Goal: Transaction & Acquisition: Purchase product/service

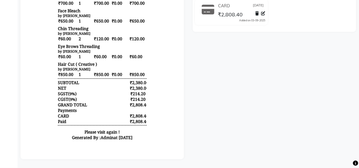
scroll to position [18, 0]
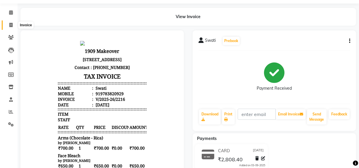
click at [11, 24] on icon at bounding box center [10, 25] width 3 height 4
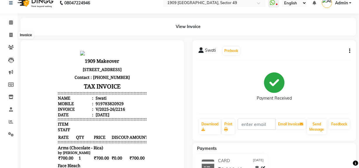
select select "6923"
select select "service"
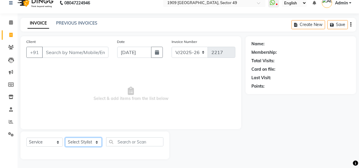
click at [94, 143] on select "Select Stylist [PERSON_NAME] [PERSON_NAME] House Sale Jyoti [PERSON_NAME] [PERS…" at bounding box center [83, 142] width 37 height 9
select select "57114"
click at [65, 138] on select "Select Stylist [PERSON_NAME] [PERSON_NAME] House Sale Jyoti [PERSON_NAME] [PERS…" at bounding box center [83, 142] width 37 height 9
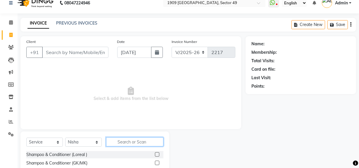
click at [131, 144] on input "text" at bounding box center [134, 142] width 57 height 9
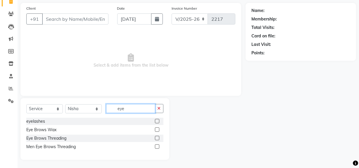
scroll to position [41, 0]
type input "eye"
click at [157, 137] on label at bounding box center [157, 138] width 4 height 4
click at [157, 137] on input "checkbox" at bounding box center [157, 138] width 4 height 4
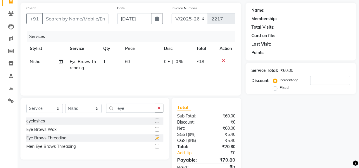
checkbox input "false"
click at [106, 63] on td "1" at bounding box center [111, 64] width 22 height 19
select select "57114"
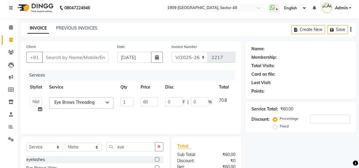
scroll to position [2, 0]
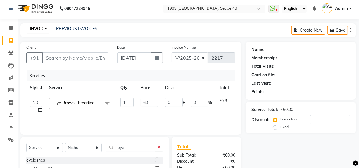
click at [351, 30] on icon "button" at bounding box center [351, 30] width 1 height 0
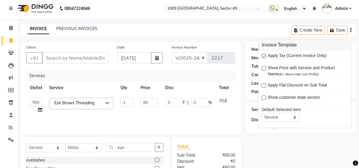
click at [93, 106] on span "Eye Brows Threading x" at bounding box center [76, 103] width 47 height 7
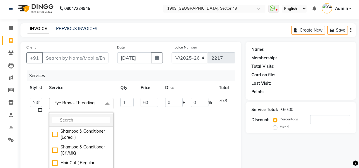
click at [82, 117] on input "multiselect-search" at bounding box center [81, 120] width 58 height 6
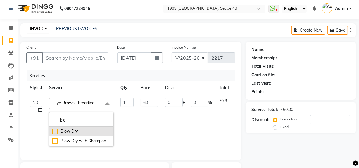
type input "blo"
click at [54, 131] on div "Blow Dry" at bounding box center [81, 131] width 58 height 6
checkbox input "true"
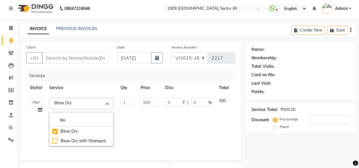
click at [151, 117] on td "500" at bounding box center [149, 122] width 25 height 55
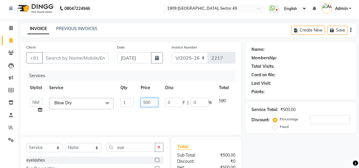
drag, startPoint x: 150, startPoint y: 104, endPoint x: 125, endPoint y: 111, distance: 26.0
click at [125, 111] on tr "[PERSON_NAME] [PERSON_NAME] House Sale Jyoti [PERSON_NAME] [PERSON_NAME] Veer […" at bounding box center [139, 106] width 226 height 22
type input "350"
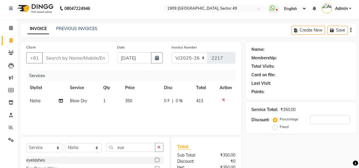
click at [130, 121] on div "Services Stylist Service Qty Price Disc Total Action Nisha Blow Dry 1 350 0 F |…" at bounding box center [130, 100] width 209 height 59
click at [130, 100] on span "350" at bounding box center [129, 100] width 7 height 5
select select "57114"
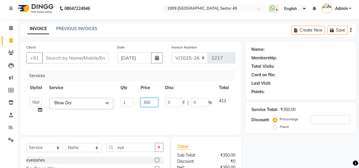
drag, startPoint x: 151, startPoint y: 103, endPoint x: 144, endPoint y: 105, distance: 8.0
click at [144, 105] on input "350" at bounding box center [150, 102] width 18 height 9
type input "400"
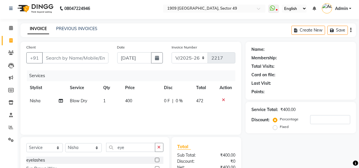
click at [144, 115] on div "Services Stylist Service Qty Price Disc Total Action Nisha Blow Dry 1 400 0 F |…" at bounding box center [130, 100] width 209 height 59
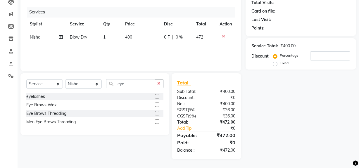
scroll to position [44, 0]
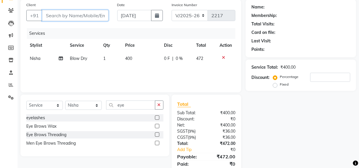
click at [67, 13] on input "Client" at bounding box center [75, 15] width 66 height 11
type input "1"
type input "0"
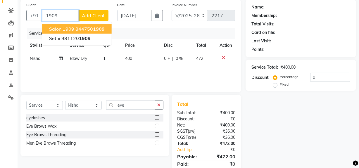
click at [76, 29] on ngb-highlight "844750 1909" at bounding box center [89, 29] width 29 height 6
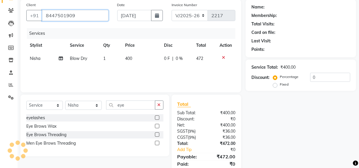
type input "8447501909"
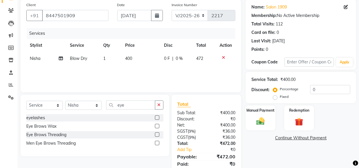
scroll to position [18, 0]
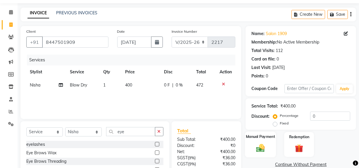
click at [263, 150] on img at bounding box center [261, 148] width 14 height 10
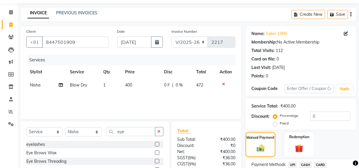
click at [322, 166] on span "CARD" at bounding box center [321, 165] width 13 height 7
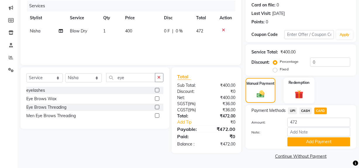
scroll to position [47, 0]
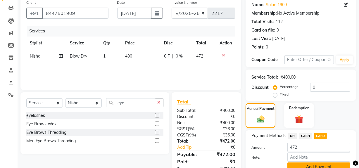
click at [304, 165] on button "Add Payment" at bounding box center [319, 167] width 63 height 9
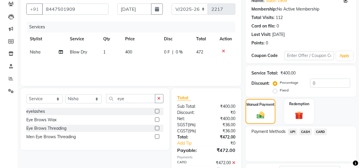
scroll to position [90, 0]
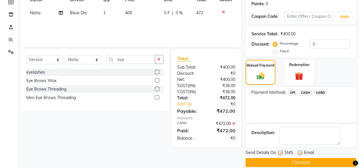
click at [294, 164] on button "Checkout" at bounding box center [301, 162] width 111 height 9
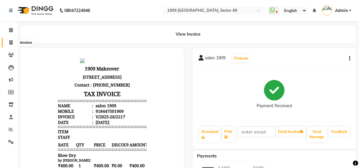
click at [10, 44] on icon at bounding box center [10, 42] width 3 height 4
select select "service"
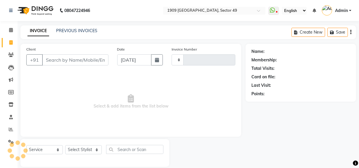
type input "2218"
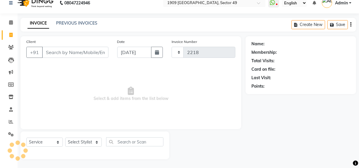
select select "6923"
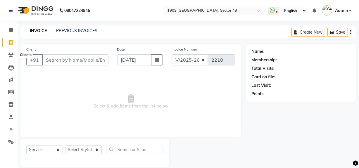
scroll to position [0, 0]
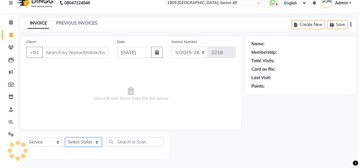
click at [76, 140] on select "Select Stylist [PERSON_NAME] [PERSON_NAME] House Sale Jyoti [PERSON_NAME] [PERS…" at bounding box center [83, 142] width 37 height 9
select select "57119"
click at [65, 138] on select "Select Stylist [PERSON_NAME] [PERSON_NAME] House Sale Jyoti [PERSON_NAME] [PERS…" at bounding box center [83, 142] width 37 height 9
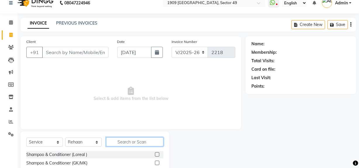
click at [127, 140] on input "text" at bounding box center [134, 142] width 57 height 9
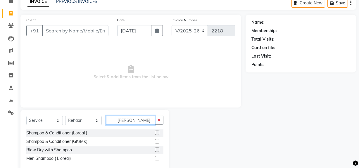
scroll to position [31, 0]
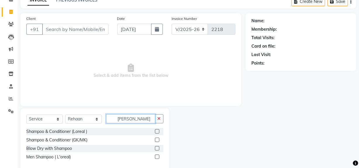
type input "[PERSON_NAME]"
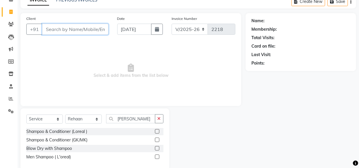
click at [64, 31] on input "Client" at bounding box center [75, 29] width 66 height 11
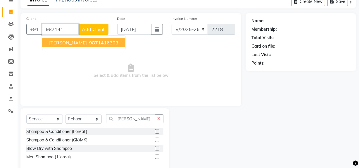
click at [66, 44] on span "[PERSON_NAME]" at bounding box center [68, 43] width 38 height 6
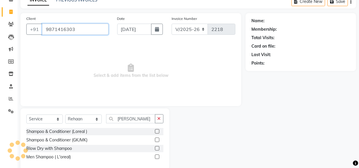
type input "9871416303"
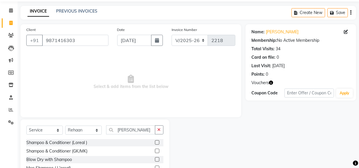
scroll to position [41, 0]
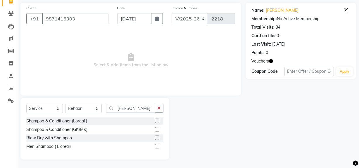
click at [158, 139] on label at bounding box center [157, 138] width 4 height 4
click at [158, 139] on input "checkbox" at bounding box center [157, 138] width 4 height 4
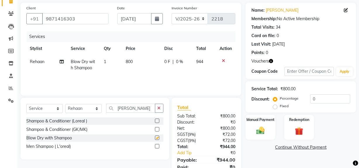
checkbox input "false"
click at [73, 108] on select "Select Stylist [PERSON_NAME] [PERSON_NAME] House Sale Jyoti [PERSON_NAME] [PERS…" at bounding box center [83, 108] width 37 height 9
select select "57114"
click at [65, 104] on select "Select Stylist [PERSON_NAME] [PERSON_NAME] House Sale Jyoti [PERSON_NAME] [PERS…" at bounding box center [83, 108] width 37 height 9
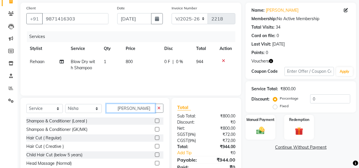
drag, startPoint x: 133, startPoint y: 109, endPoint x: 114, endPoint y: 112, distance: 18.9
click at [114, 112] on input "[PERSON_NAME]" at bounding box center [130, 108] width 49 height 9
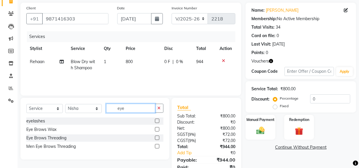
type input "eye"
click at [156, 138] on label at bounding box center [157, 138] width 4 height 4
click at [156, 138] on input "checkbox" at bounding box center [157, 138] width 4 height 4
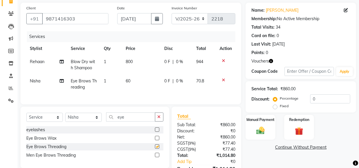
checkbox input "false"
click at [301, 132] on img at bounding box center [299, 131] width 14 height 11
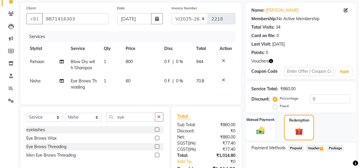
click at [315, 149] on span "Voucher 1" at bounding box center [315, 148] width 19 height 7
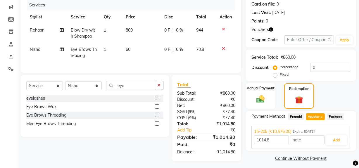
scroll to position [73, 0]
click at [337, 140] on button "Add" at bounding box center [336, 140] width 21 height 10
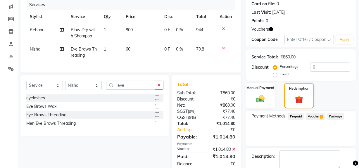
scroll to position [104, 0]
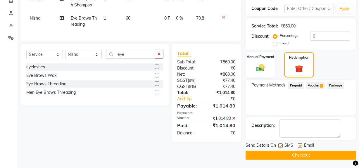
click at [279, 146] on label at bounding box center [281, 146] width 4 height 4
click at [279, 146] on input "checkbox" at bounding box center [281, 146] width 4 height 4
checkbox input "false"
click at [299, 145] on label at bounding box center [300, 146] width 4 height 4
click at [299, 145] on input "checkbox" at bounding box center [300, 146] width 4 height 4
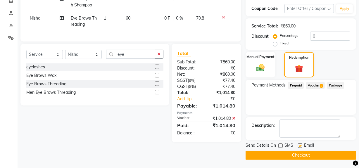
checkbox input "false"
click at [285, 156] on button "Checkout" at bounding box center [301, 155] width 111 height 9
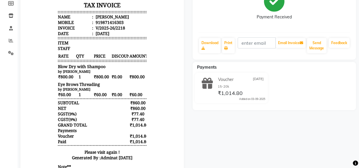
scroll to position [90, 0]
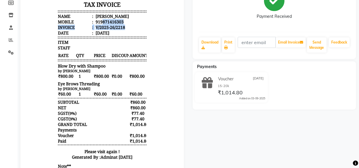
drag, startPoint x: 97, startPoint y: 22, endPoint x: 125, endPoint y: 25, distance: 28.3
click at [125, 26] on ul "Name : [PERSON_NAME] Mobile : 919871416303 Invoice : V/2025-26/2218 Date : [DAT…" at bounding box center [102, 25] width 88 height 22
click at [124, 22] on li "Mobile : 919871416303" at bounding box center [102, 22] width 88 height 6
drag, startPoint x: 120, startPoint y: 23, endPoint x: 96, endPoint y: 24, distance: 23.7
click at [96, 24] on li "Mobile : 919871416303" at bounding box center [102, 22] width 88 height 6
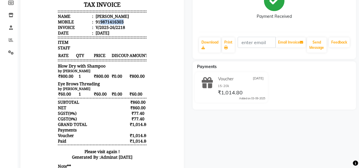
copy div "9871416303"
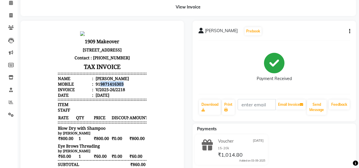
scroll to position [21, 0]
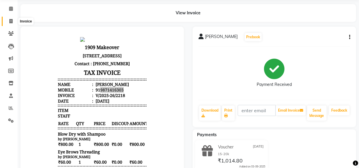
click at [11, 22] on icon at bounding box center [10, 21] width 3 height 4
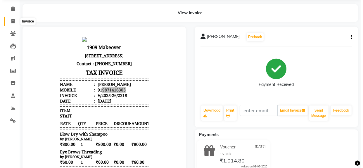
scroll to position [8, 0]
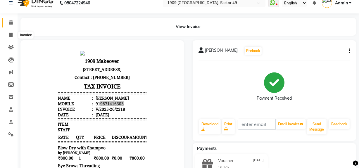
select select "6923"
select select "service"
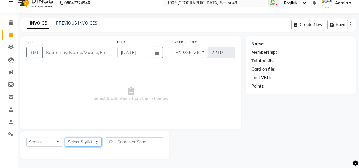
click at [82, 144] on select "Select Stylist [PERSON_NAME] [PERSON_NAME] House Sale Jyoti [PERSON_NAME] [PERS…" at bounding box center [83, 142] width 37 height 9
select select "57119"
click at [65, 138] on select "Select Stylist [PERSON_NAME] [PERSON_NAME] House Sale Jyoti [PERSON_NAME] [PERS…" at bounding box center [83, 142] width 37 height 9
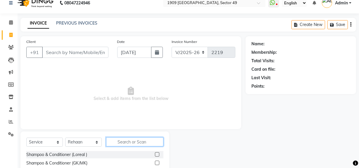
click at [126, 142] on input "text" at bounding box center [134, 142] width 57 height 9
type input "bear"
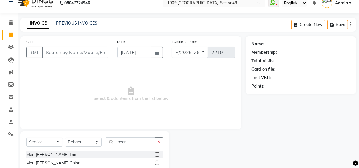
click at [156, 154] on label at bounding box center [157, 154] width 4 height 4
click at [156, 154] on input "checkbox" at bounding box center [157, 155] width 4 height 4
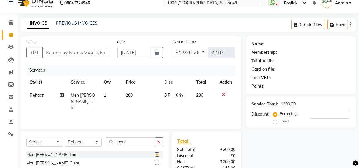
checkbox input "false"
click at [52, 54] on input "Client" at bounding box center [75, 52] width 66 height 11
type input "9"
type input "0"
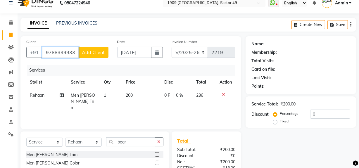
type input "9788339933"
click at [92, 53] on span "Add Client" at bounding box center [93, 52] width 23 height 6
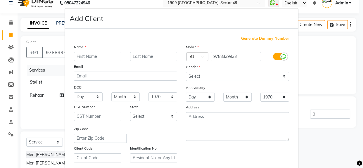
click at [85, 56] on input "text" at bounding box center [97, 56] width 47 height 9
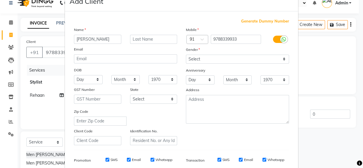
scroll to position [26, 0]
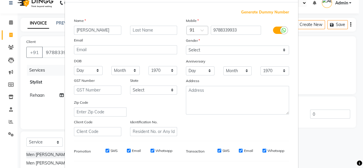
type input "[PERSON_NAME]"
click at [145, 49] on input "email" at bounding box center [125, 49] width 103 height 9
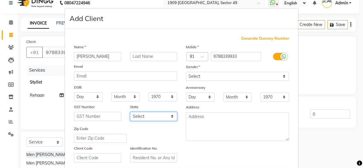
click at [137, 118] on select "Select [GEOGRAPHIC_DATA] [GEOGRAPHIC_DATA] [GEOGRAPHIC_DATA] [GEOGRAPHIC_DATA] …" at bounding box center [153, 116] width 47 height 9
click at [147, 137] on div "Zip Code" at bounding box center [126, 134] width 112 height 17
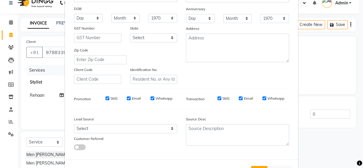
scroll to position [94, 0]
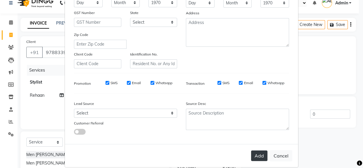
click at [256, 161] on button "Add" at bounding box center [259, 156] width 16 height 11
click at [259, 156] on button "Add" at bounding box center [259, 156] width 16 height 11
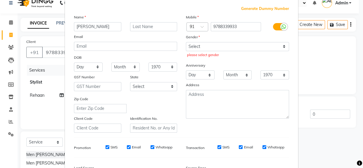
scroll to position [29, 0]
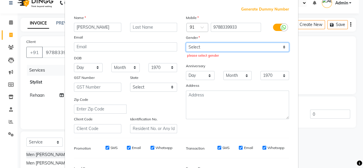
click at [214, 44] on select "Select [DEMOGRAPHIC_DATA] [DEMOGRAPHIC_DATA] Other Prefer Not To Say" at bounding box center [237, 47] width 103 height 9
select select "[DEMOGRAPHIC_DATA]"
click at [186, 43] on select "Select [DEMOGRAPHIC_DATA] [DEMOGRAPHIC_DATA] Other Prefer Not To Say" at bounding box center [237, 47] width 103 height 9
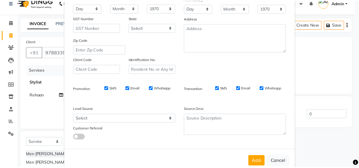
scroll to position [103, 0]
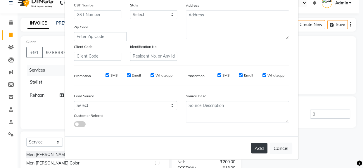
click at [254, 149] on button "Add" at bounding box center [259, 148] width 16 height 11
select select
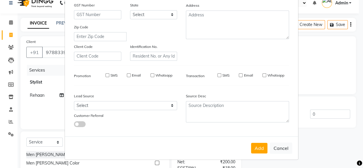
select select
checkbox input "false"
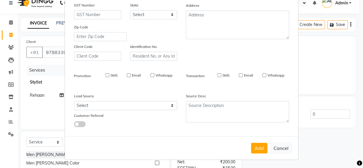
checkbox input "false"
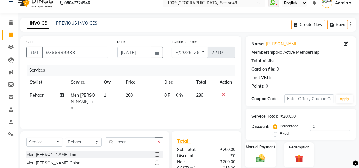
click at [258, 157] on img at bounding box center [261, 158] width 14 height 10
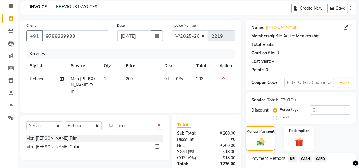
click at [293, 159] on span "UPI" at bounding box center [292, 159] width 9 height 7
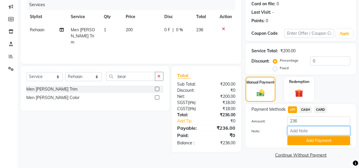
click at [302, 126] on input "Note:" at bounding box center [319, 130] width 63 height 9
type input "VM"
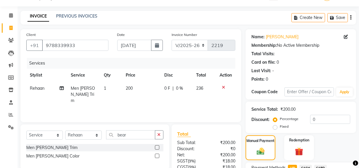
scroll to position [12, 0]
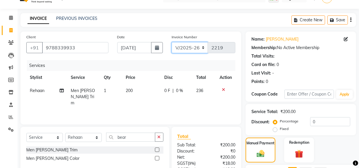
click at [195, 47] on select "V/2025 V/2025-26" at bounding box center [190, 47] width 37 height 11
select select "6924"
click at [172, 42] on select "V/2025 V/2025-26" at bounding box center [190, 47] width 37 height 11
type input "2385"
click at [351, 20] on icon "button" at bounding box center [351, 20] width 1 height 0
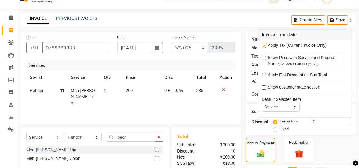
click at [263, 45] on label at bounding box center [264, 46] width 4 height 4
click at [263, 45] on input "checkbox" at bounding box center [264, 46] width 4 height 4
checkbox input "false"
drag, startPoint x: 131, startPoint y: 136, endPoint x: 108, endPoint y: 142, distance: 23.2
click at [108, 142] on input "bear" at bounding box center [130, 137] width 49 height 9
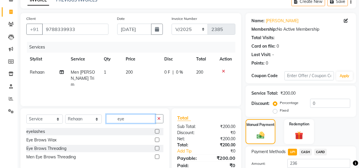
scroll to position [36, 0]
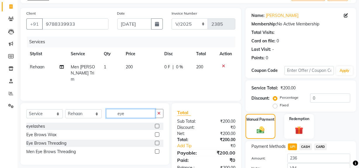
type input "eye"
click at [158, 143] on label at bounding box center [157, 143] width 4 height 4
click at [158, 143] on input "checkbox" at bounding box center [157, 144] width 4 height 4
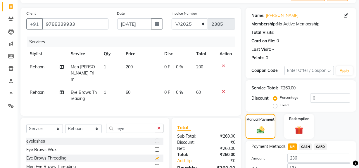
checkbox input "false"
click at [129, 90] on span "60" at bounding box center [128, 92] width 5 height 5
select select "57119"
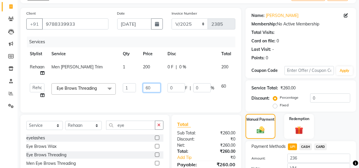
drag, startPoint x: 156, startPoint y: 87, endPoint x: 114, endPoint y: 96, distance: 42.4
click at [114, 96] on tr "[PERSON_NAME] [PERSON_NAME] House Sale [PERSON_NAME] [PERSON_NAME] Veer [PERSON…" at bounding box center [140, 91] width 228 height 22
type input "36"
click at [167, 100] on div "Services Stylist Service Qty Price Disc Total Action Rehaan Men [PERSON_NAME] T…" at bounding box center [130, 72] width 209 height 70
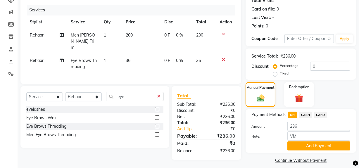
scroll to position [73, 0]
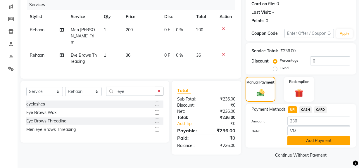
click at [310, 143] on button "Add Payment" at bounding box center [319, 140] width 63 height 9
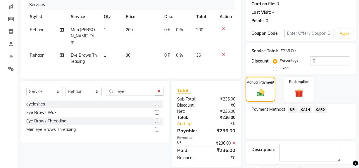
scroll to position [84, 0]
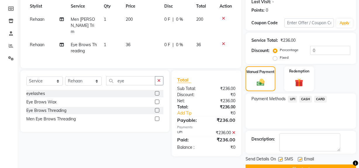
click at [281, 159] on label at bounding box center [281, 159] width 4 height 4
click at [281, 159] on input "checkbox" at bounding box center [281, 160] width 4 height 4
checkbox input "false"
click at [298, 159] on label at bounding box center [300, 159] width 4 height 4
click at [298, 159] on input "checkbox" at bounding box center [300, 160] width 4 height 4
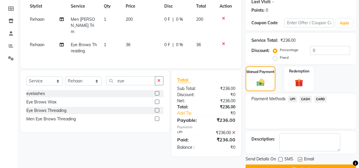
checkbox input "false"
click at [298, 166] on button "Checkout" at bounding box center [301, 169] width 111 height 9
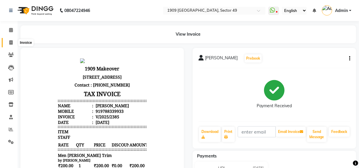
click at [11, 42] on icon at bounding box center [10, 42] width 3 height 4
select select "service"
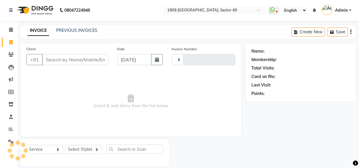
type input "2219"
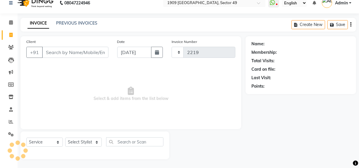
select select "6923"
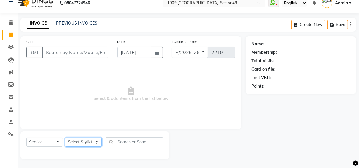
click at [85, 140] on select "Select Stylist [PERSON_NAME] [PERSON_NAME] House Sale Jyoti [PERSON_NAME] [PERS…" at bounding box center [83, 142] width 37 height 9
select select "79672"
click at [65, 138] on select "Select Stylist [PERSON_NAME] [PERSON_NAME] House Sale Jyoti [PERSON_NAME] [PERS…" at bounding box center [83, 142] width 37 height 9
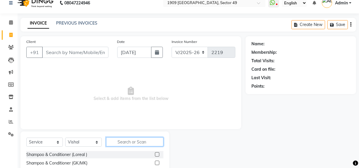
click at [130, 143] on input "text" at bounding box center [134, 142] width 57 height 9
type input "hair cut"
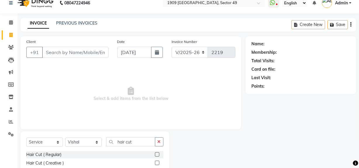
click at [157, 153] on label at bounding box center [157, 154] width 4 height 4
click at [157, 153] on input "checkbox" at bounding box center [157, 155] width 4 height 4
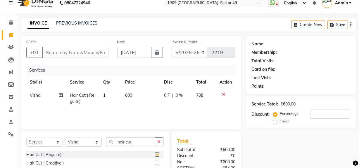
checkbox input "false"
click at [157, 163] on label at bounding box center [157, 163] width 4 height 4
click at [157, 163] on input "checkbox" at bounding box center [157, 164] width 4 height 4
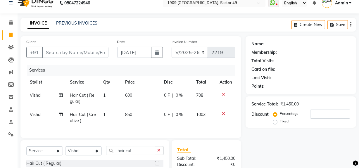
checkbox input "false"
click at [224, 94] on icon at bounding box center [223, 94] width 3 height 4
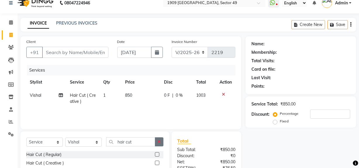
click at [161, 142] on button "button" at bounding box center [159, 142] width 8 height 9
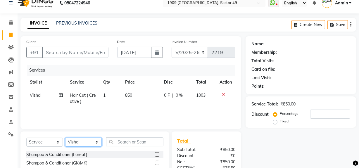
click at [69, 142] on select "Select Stylist [PERSON_NAME] [PERSON_NAME] House Sale Jyoti [PERSON_NAME] [PERS…" at bounding box center [83, 142] width 37 height 9
select select "57113"
click at [65, 138] on select "Select Stylist [PERSON_NAME] [PERSON_NAME] House Sale Jyoti [PERSON_NAME] [PERS…" at bounding box center [83, 142] width 37 height 9
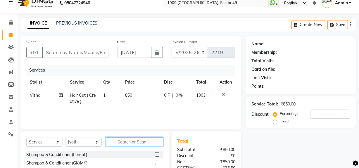
click at [125, 141] on input "text" at bounding box center [134, 142] width 57 height 9
type input "eye th"
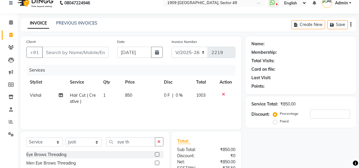
click at [158, 155] on label at bounding box center [157, 154] width 4 height 4
click at [158, 155] on input "checkbox" at bounding box center [157, 155] width 4 height 4
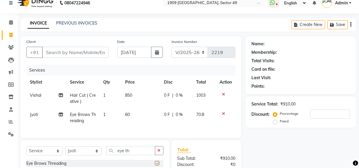
checkbox input "false"
drag, startPoint x: 135, startPoint y: 156, endPoint x: 103, endPoint y: 157, distance: 32.2
click at [103, 157] on div "Select Service Product Membership Package Voucher Prepaid Gift Card Select Styl…" at bounding box center [94, 153] width 137 height 14
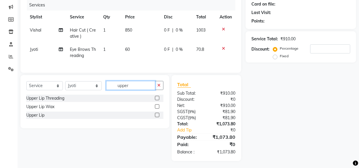
type input "upper"
click at [157, 100] on label at bounding box center [157, 98] width 4 height 4
click at [157, 100] on input "checkbox" at bounding box center [157, 99] width 4 height 4
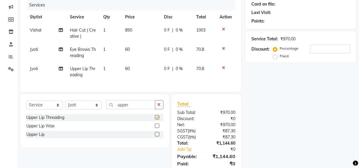
checkbox input "false"
drag, startPoint x: 137, startPoint y: 111, endPoint x: 101, endPoint y: 114, distance: 36.1
click at [101, 114] on div "Select Service Product Membership Package Voucher Prepaid Gift Card Select Styl…" at bounding box center [94, 107] width 137 height 14
type input "chin"
click at [156, 120] on label at bounding box center [157, 117] width 4 height 4
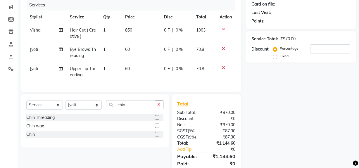
click at [156, 120] on input "checkbox" at bounding box center [157, 118] width 4 height 4
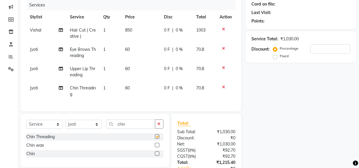
checkbox input "false"
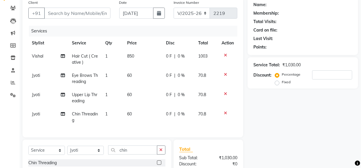
scroll to position [39, 0]
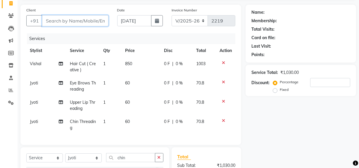
click at [68, 23] on input "Client" at bounding box center [75, 20] width 66 height 11
type input "9"
type input "0"
click at [64, 19] on input "946777712" at bounding box center [60, 20] width 37 height 11
click at [59, 20] on input "946777712" at bounding box center [60, 20] width 37 height 11
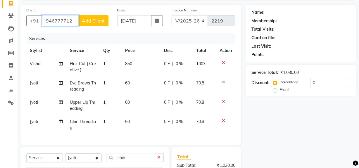
click at [55, 20] on input "946777712" at bounding box center [60, 20] width 37 height 11
click at [49, 20] on input "946777712" at bounding box center [60, 20] width 37 height 11
click at [54, 20] on input "946777712" at bounding box center [60, 20] width 37 height 11
click at [73, 22] on input "946777712" at bounding box center [60, 20] width 37 height 11
type input "9467777123"
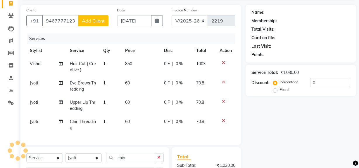
click at [91, 23] on span "Add Client" at bounding box center [93, 21] width 23 height 6
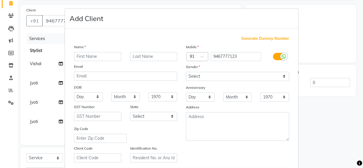
click at [97, 58] on input "text" at bounding box center [97, 56] width 47 height 9
type input "[PERSON_NAME]"
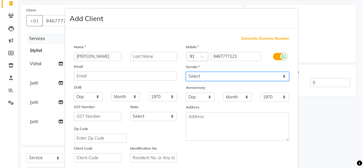
click at [207, 76] on select "Select [DEMOGRAPHIC_DATA] [DEMOGRAPHIC_DATA] Other Prefer Not To Say" at bounding box center [237, 76] width 103 height 9
select select "[DEMOGRAPHIC_DATA]"
click at [186, 72] on select "Select [DEMOGRAPHIC_DATA] [DEMOGRAPHIC_DATA] Other Prefer Not To Say" at bounding box center [237, 76] width 103 height 9
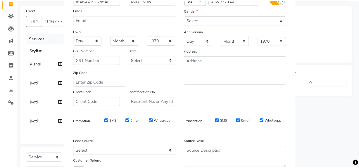
scroll to position [103, 0]
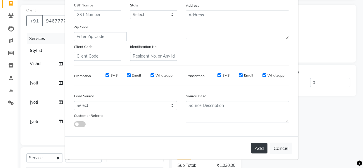
click at [253, 150] on button "Add" at bounding box center [259, 148] width 16 height 11
select select
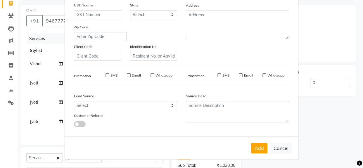
select select
checkbox input "false"
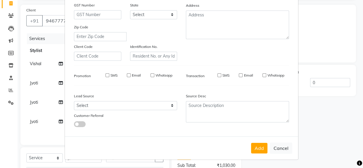
checkbox input "false"
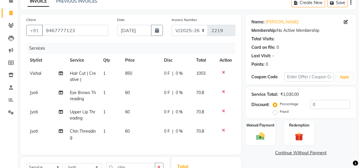
scroll to position [39, 0]
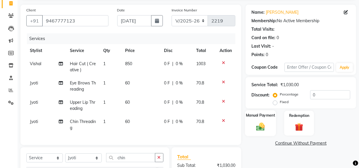
click at [259, 128] on img at bounding box center [261, 127] width 14 height 10
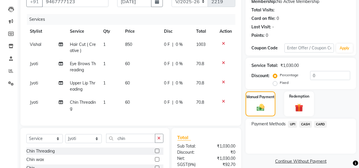
scroll to position [61, 0]
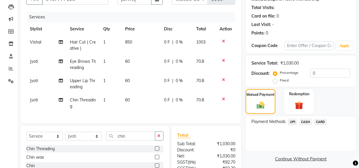
click at [294, 121] on span "UPI" at bounding box center [292, 122] width 9 height 7
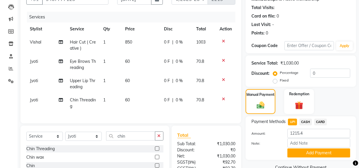
scroll to position [95, 0]
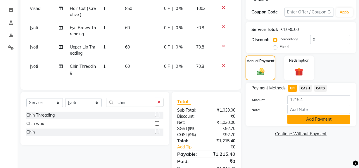
click at [316, 119] on button "Add Payment" at bounding box center [319, 119] width 63 height 9
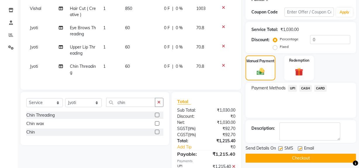
click at [302, 157] on button "Checkout" at bounding box center [301, 158] width 111 height 9
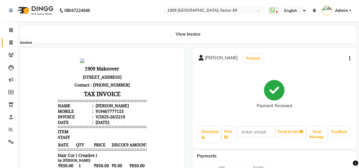
click at [11, 41] on icon at bounding box center [10, 42] width 3 height 4
select select "6923"
select select "service"
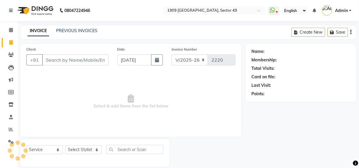
scroll to position [8, 0]
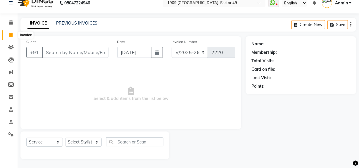
click at [10, 37] on span at bounding box center [11, 35] width 10 height 7
select select "service"
type input "2220"
select select "6923"
click at [86, 144] on select "Select Stylist [PERSON_NAME] [PERSON_NAME] House Sale Jyoti [PERSON_NAME] [PERS…" at bounding box center [83, 142] width 37 height 9
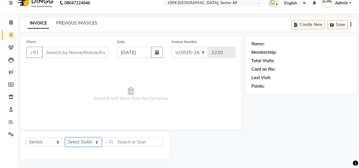
select select "57114"
click at [65, 138] on select "Select Stylist [PERSON_NAME] [PERSON_NAME] House Sale Jyoti [PERSON_NAME] [PERS…" at bounding box center [83, 142] width 37 height 9
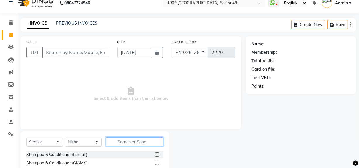
click at [128, 143] on input "text" at bounding box center [134, 142] width 57 height 9
type input "eye t"
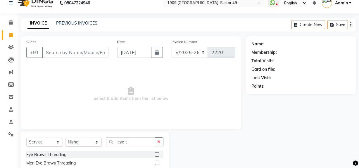
click at [158, 155] on label at bounding box center [157, 154] width 4 height 4
click at [158, 155] on input "checkbox" at bounding box center [157, 155] width 4 height 4
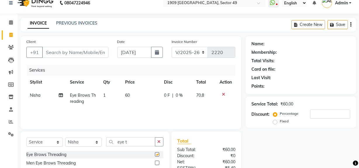
checkbox input "false"
drag, startPoint x: 133, startPoint y: 143, endPoint x: 114, endPoint y: 147, distance: 19.5
click at [114, 147] on div "Select Service Product Membership Package Voucher Prepaid Gift Card Select Styl…" at bounding box center [94, 145] width 137 height 14
type input "upper"
click at [158, 164] on label at bounding box center [157, 163] width 4 height 4
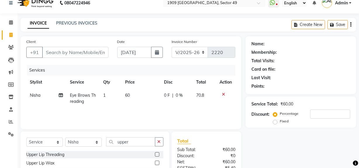
click at [158, 164] on input "checkbox" at bounding box center [157, 164] width 4 height 4
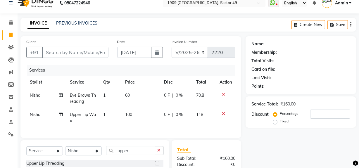
checkbox input "false"
drag, startPoint x: 137, startPoint y: 155, endPoint x: 109, endPoint y: 159, distance: 28.7
click at [109, 159] on div "Select Service Product Membership Package Voucher Prepaid Gift Card Select Styl…" at bounding box center [94, 153] width 137 height 14
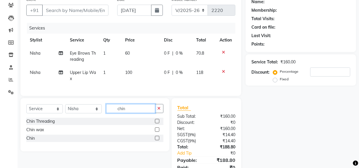
scroll to position [51, 0]
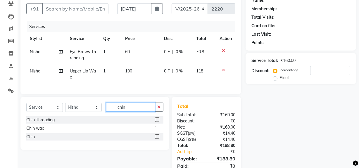
type input "chin"
click at [156, 131] on label at bounding box center [157, 128] width 4 height 4
click at [156, 131] on input "checkbox" at bounding box center [157, 129] width 4 height 4
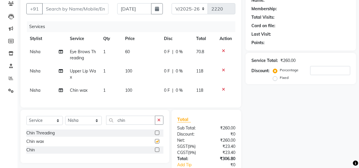
checkbox input "false"
click at [70, 7] on input "Client" at bounding box center [75, 8] width 66 height 11
type input "1"
type input "0"
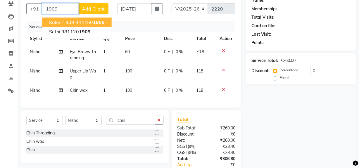
click at [77, 21] on ngb-highlight "844750 1909" at bounding box center [89, 22] width 29 height 6
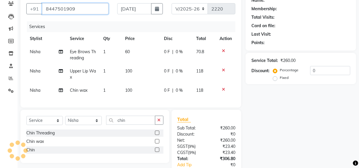
type input "8447501909"
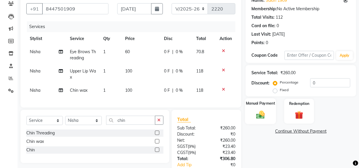
click at [258, 118] on img at bounding box center [261, 115] width 14 height 10
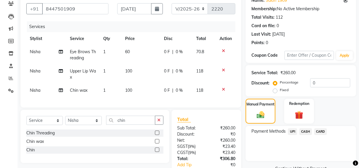
click at [291, 132] on span "UPI" at bounding box center [292, 131] width 9 height 7
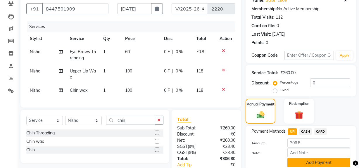
click at [302, 164] on button "Add Payment" at bounding box center [319, 162] width 63 height 9
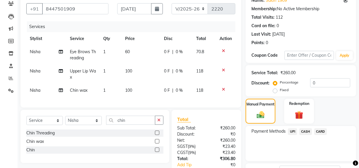
scroll to position [104, 0]
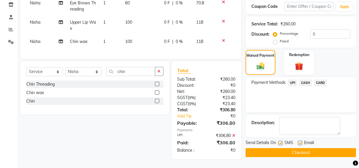
click at [283, 151] on button "Checkout" at bounding box center [301, 152] width 111 height 9
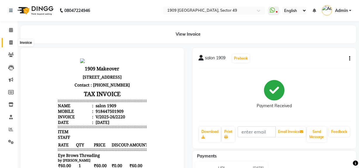
click at [10, 42] on icon at bounding box center [10, 42] width 3 height 4
select select "6923"
select select "service"
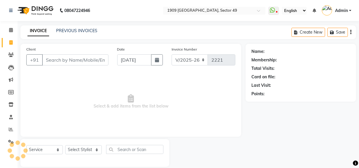
scroll to position [8, 0]
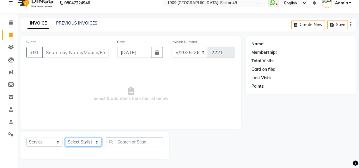
click at [74, 143] on select "Select Stylist [PERSON_NAME] [PERSON_NAME] House Sale Jyoti [PERSON_NAME] [PERS…" at bounding box center [83, 142] width 37 height 9
select select "57113"
click at [65, 138] on select "Select Stylist [PERSON_NAME] [PERSON_NAME] House Sale Jyoti [PERSON_NAME] [PERS…" at bounding box center [83, 142] width 37 height 9
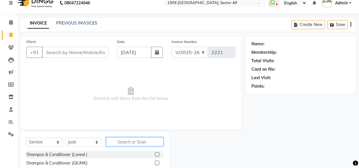
click at [116, 143] on input "text" at bounding box center [134, 142] width 57 height 9
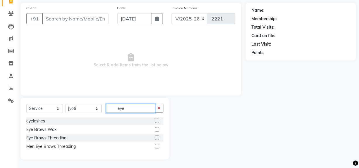
type input "eye"
click at [157, 138] on label at bounding box center [157, 138] width 4 height 4
click at [157, 138] on input "checkbox" at bounding box center [157, 138] width 4 height 4
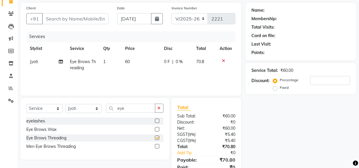
checkbox input "false"
drag, startPoint x: 133, startPoint y: 110, endPoint x: 97, endPoint y: 113, distance: 36.4
click at [97, 113] on div "Select Service Product Membership Package Voucher Prepaid Gift Card Select Styl…" at bounding box center [94, 111] width 137 height 14
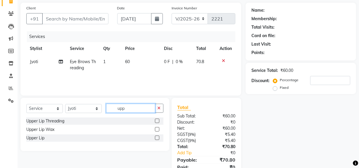
type input "upp"
click at [156, 121] on label at bounding box center [157, 121] width 4 height 4
click at [156, 121] on input "checkbox" at bounding box center [157, 121] width 4 height 4
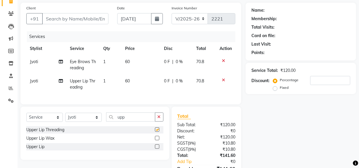
checkbox input "false"
drag, startPoint x: 126, startPoint y: 120, endPoint x: 112, endPoint y: 123, distance: 14.6
click at [112, 122] on input "upp" at bounding box center [130, 117] width 49 height 9
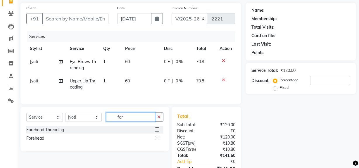
type input "for"
click at [158, 132] on label at bounding box center [157, 130] width 4 height 4
click at [158, 132] on input "checkbox" at bounding box center [157, 130] width 4 height 4
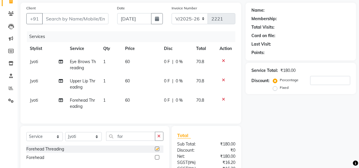
checkbox input "false"
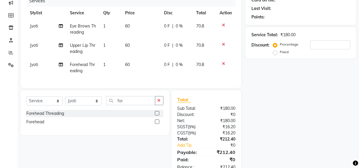
scroll to position [0, 0]
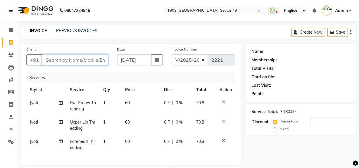
click at [87, 59] on input "Client" at bounding box center [75, 59] width 66 height 11
type input "7"
type input "0"
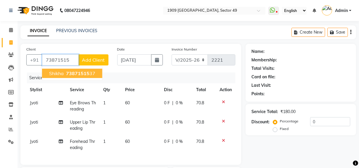
click at [77, 71] on span "73871515" at bounding box center [77, 74] width 23 height 6
type input "7387151537"
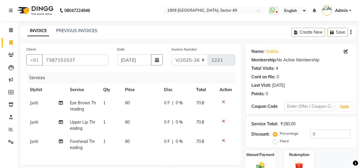
scroll to position [61, 0]
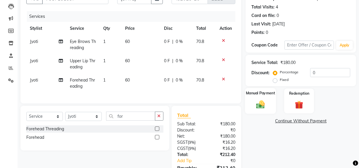
click at [264, 108] on img at bounding box center [261, 104] width 14 height 10
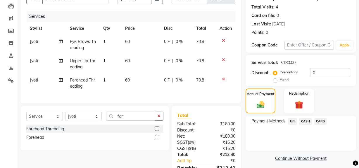
click at [293, 122] on span "UPI" at bounding box center [292, 121] width 9 height 7
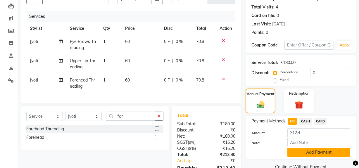
click at [316, 154] on button "Add Payment" at bounding box center [319, 152] width 63 height 9
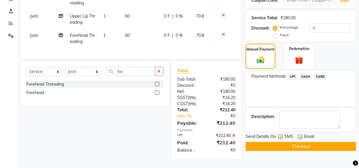
scroll to position [110, 0]
drag, startPoint x: 299, startPoint y: 142, endPoint x: 293, endPoint y: 144, distance: 7.0
click at [299, 142] on button "Checkout" at bounding box center [301, 146] width 111 height 9
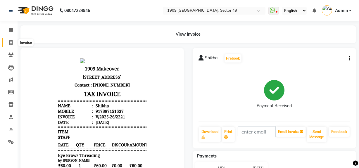
click at [8, 43] on span at bounding box center [11, 43] width 10 height 7
select select "service"
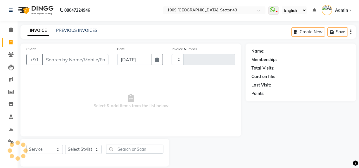
type input "2222"
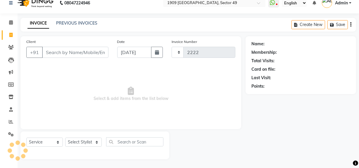
select select "6923"
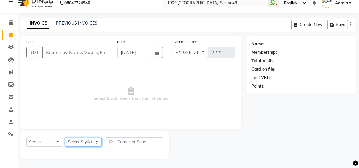
click at [78, 143] on select "Select Stylist [PERSON_NAME] [PERSON_NAME] House Sale Jyoti [PERSON_NAME] [PERS…" at bounding box center [83, 142] width 37 height 9
select select "61498"
click at [65, 138] on select "Select Stylist [PERSON_NAME] [PERSON_NAME] House Sale Jyoti [PERSON_NAME] [PERS…" at bounding box center [83, 142] width 37 height 9
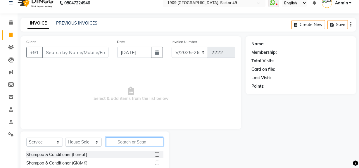
click at [127, 141] on input "text" at bounding box center [134, 142] width 57 height 9
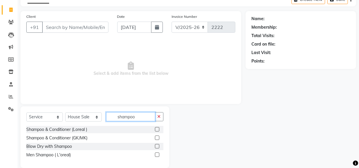
type input "shampoo"
click at [157, 145] on label at bounding box center [157, 146] width 4 height 4
click at [157, 145] on input "checkbox" at bounding box center [157, 147] width 4 height 4
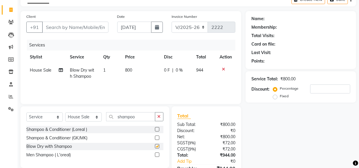
checkbox input "false"
click at [84, 119] on select "Select Stylist [PERSON_NAME] [PERSON_NAME] House Sale Jyoti [PERSON_NAME] [PERS…" at bounding box center [83, 117] width 37 height 9
select select "57113"
click at [65, 113] on select "Select Stylist [PERSON_NAME] [PERSON_NAME] House Sale Jyoti [PERSON_NAME] [PERS…" at bounding box center [83, 117] width 37 height 9
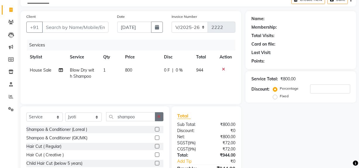
click at [156, 117] on button "button" at bounding box center [159, 116] width 8 height 9
click at [129, 115] on input "text" at bounding box center [134, 116] width 57 height 9
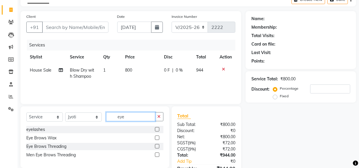
type input "eye"
click at [157, 146] on label at bounding box center [157, 146] width 4 height 4
click at [157, 146] on input "checkbox" at bounding box center [157, 147] width 4 height 4
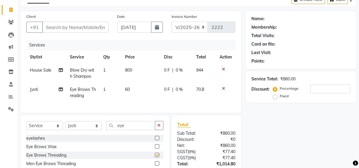
checkbox input "false"
drag, startPoint x: 137, startPoint y: 128, endPoint x: 92, endPoint y: 136, distance: 46.0
click at [92, 135] on div "Select Service Product Membership Package Voucher Prepaid Gift Card Select Styl…" at bounding box center [94, 128] width 137 height 14
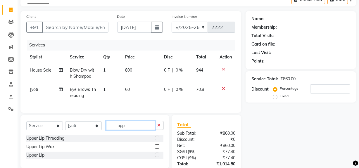
type input "upp"
click at [156, 140] on label at bounding box center [157, 138] width 4 height 4
click at [156, 140] on input "checkbox" at bounding box center [157, 139] width 4 height 4
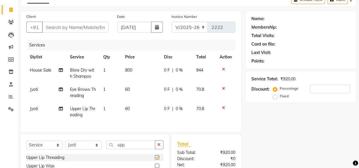
checkbox input "false"
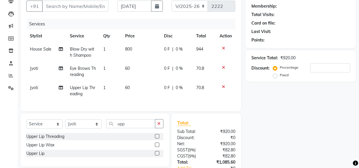
scroll to position [51, 0]
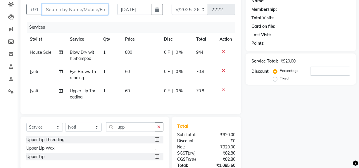
click at [58, 10] on input "Client" at bounding box center [75, 9] width 66 height 11
click at [67, 11] on input "Client" at bounding box center [75, 9] width 66 height 11
paste input "9996372175"
type input "9996372175"
type input "0"
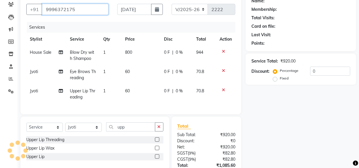
type input "9996372175"
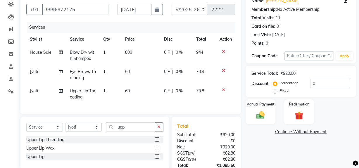
scroll to position [0, 0]
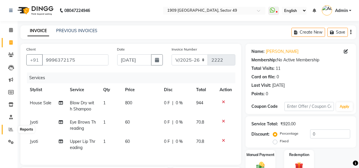
click at [10, 129] on icon at bounding box center [11, 129] width 4 height 4
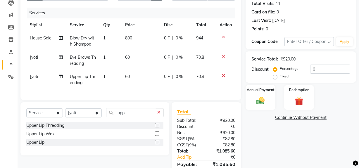
scroll to position [73, 0]
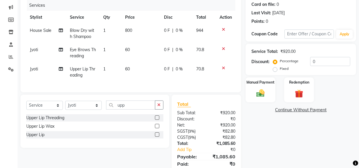
click at [222, 67] on icon at bounding box center [223, 68] width 3 height 4
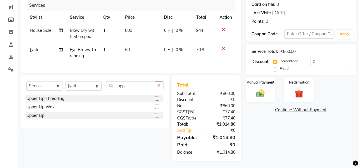
click at [223, 50] on icon at bounding box center [223, 49] width 3 height 4
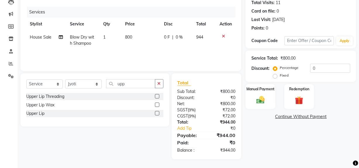
click at [223, 37] on icon at bounding box center [223, 36] width 3 height 4
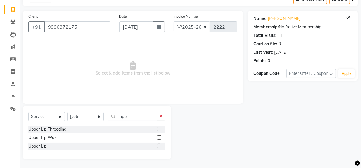
scroll to position [33, 0]
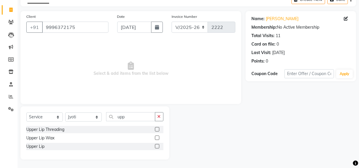
click at [298, 26] on div "Membership: No Active Membership" at bounding box center [301, 27] width 99 height 6
click at [347, 19] on icon at bounding box center [346, 19] width 4 height 4
select select "[DEMOGRAPHIC_DATA]"
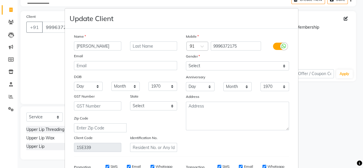
click at [341, 54] on ngb-modal-window "Update Client Name [PERSON_NAME] Email DOB Day 01 02 03 04 05 06 07 08 09 10 11…" at bounding box center [181, 84] width 363 height 168
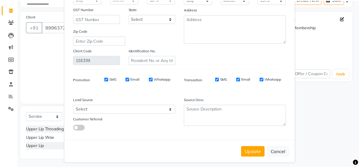
scroll to position [93, 0]
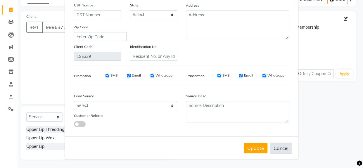
click at [277, 147] on button "Cancel" at bounding box center [281, 148] width 23 height 11
select select
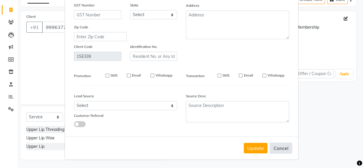
select select
checkbox input "false"
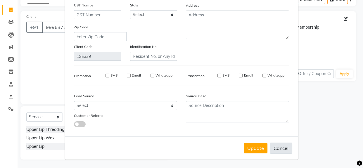
checkbox input "false"
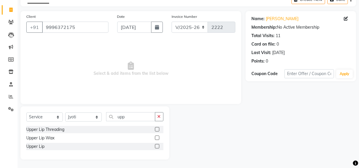
click at [126, 14] on div "Date [DATE]" at bounding box center [140, 25] width 54 height 24
click at [178, 15] on label "Invoice Number" at bounding box center [184, 16] width 25 height 5
click at [119, 16] on label "Date" at bounding box center [121, 16] width 8 height 5
click at [11, 21] on icon at bounding box center [11, 22] width 6 height 4
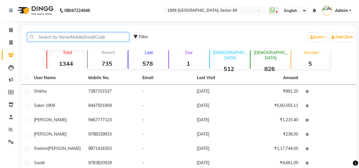
click at [75, 36] on input "text" at bounding box center [78, 36] width 102 height 9
paste input "9996372175"
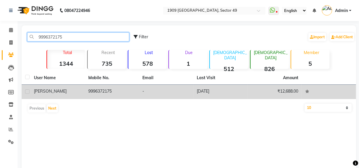
type input "9996372175"
click at [39, 91] on span "[PERSON_NAME]" at bounding box center [50, 91] width 33 height 5
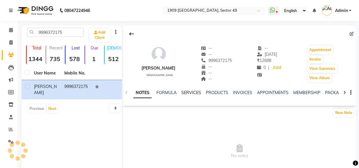
click at [189, 93] on link "SERVICES" at bounding box center [191, 92] width 20 height 5
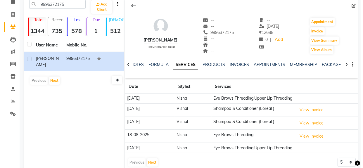
scroll to position [29, 0]
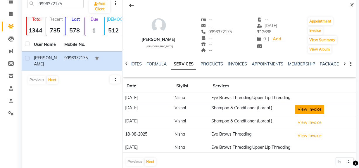
click at [305, 114] on button "View Invoice" at bounding box center [309, 109] width 29 height 9
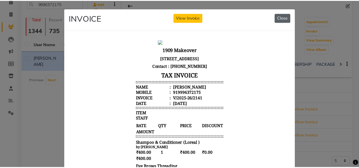
scroll to position [26, 0]
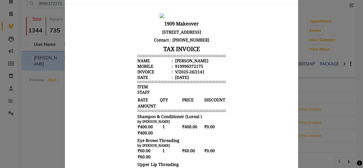
click at [41, 101] on ngb-modal-window "INVOICE View Invoice Close" at bounding box center [181, 84] width 363 height 168
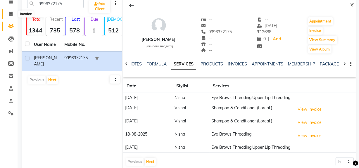
click at [10, 15] on icon at bounding box center [10, 14] width 3 height 4
select select "service"
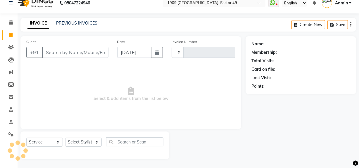
scroll to position [8, 0]
type input "2222"
select select "6923"
click at [61, 49] on input "Client" at bounding box center [75, 52] width 66 height 11
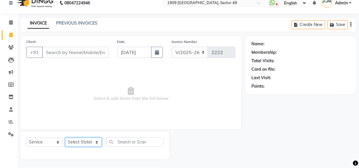
click at [82, 144] on select "Select Stylist [PERSON_NAME] [PERSON_NAME] House Sale Jyoti [PERSON_NAME] [PERS…" at bounding box center [83, 142] width 37 height 9
select select "61498"
click at [65, 138] on select "Select Stylist [PERSON_NAME] [PERSON_NAME] House Sale Jyoti [PERSON_NAME] [PERS…" at bounding box center [83, 142] width 37 height 9
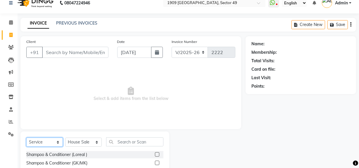
click at [46, 142] on select "Select Service Product Membership Package Voucher Prepaid Gift Card" at bounding box center [44, 142] width 37 height 9
select select "membership"
click at [26, 138] on select "Select Service Product Membership Package Voucher Prepaid Gift Card" at bounding box center [44, 142] width 37 height 9
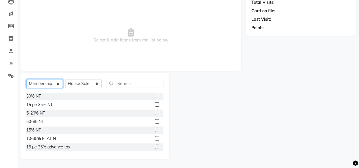
scroll to position [40, 0]
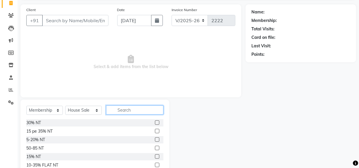
click at [132, 109] on input "text" at bounding box center [134, 110] width 57 height 9
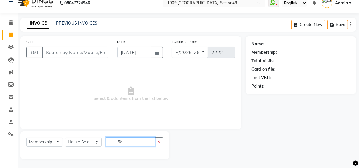
type input "5k"
click at [46, 144] on select "Select Service Product Membership Package Voucher Prepaid Gift Card" at bounding box center [44, 142] width 37 height 9
select select "package"
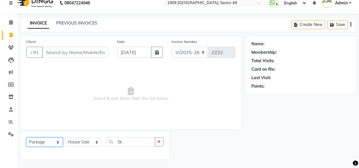
click at [26, 138] on select "Select Service Product Membership Package Voucher Prepaid Gift Card" at bounding box center [44, 142] width 37 height 9
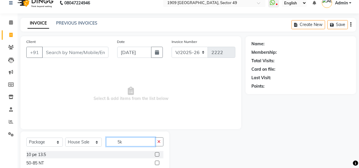
click at [134, 143] on input "5k" at bounding box center [130, 142] width 49 height 9
type input "5"
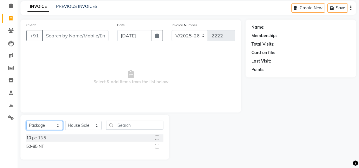
click at [41, 128] on select "Select Service Product Membership Package Voucher Prepaid Gift Card" at bounding box center [44, 125] width 37 height 9
click at [26, 121] on select "Select Service Product Membership Package Voucher Prepaid Gift Card" at bounding box center [44, 125] width 37 height 9
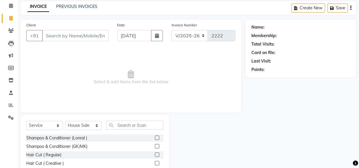
click at [42, 120] on div "Select Service Product Membership Package Voucher Prepaid Gift Card Select Styl…" at bounding box center [94, 158] width 149 height 86
click at [42, 123] on select "Select Service Product Membership Package Voucher Prepaid Gift Card" at bounding box center [44, 125] width 37 height 9
select select "P"
click at [26, 121] on select "Select Service Product Membership Package Voucher Prepaid Gift Card" at bounding box center [44, 125] width 37 height 9
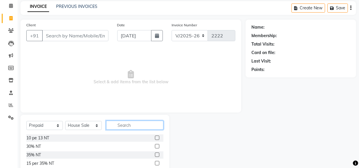
click at [123, 125] on input "text" at bounding box center [134, 125] width 57 height 9
type input "5k"
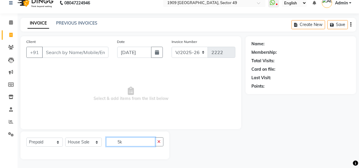
scroll to position [8, 0]
drag, startPoint x: 127, startPoint y: 144, endPoint x: 105, endPoint y: 148, distance: 22.7
click at [105, 148] on div "Select Service Product Membership Package Voucher Prepaid Gift Card Select Styl…" at bounding box center [94, 145] width 137 height 14
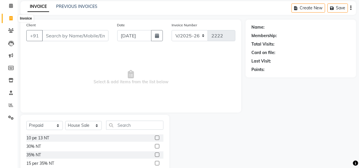
click at [12, 19] on icon at bounding box center [10, 18] width 3 height 4
select select "service"
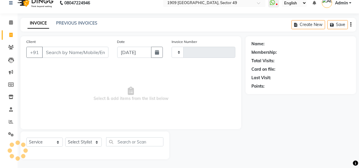
scroll to position [8, 0]
select select "6923"
type input "2222"
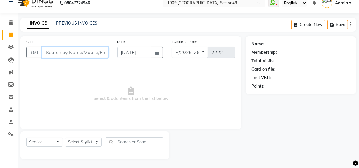
click at [82, 52] on input "Client" at bounding box center [75, 52] width 66 height 11
paste input "9996372175"
type input "9996372175"
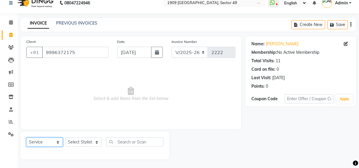
click at [49, 143] on select "Select Service Product Membership Package Voucher Prepaid Gift Card" at bounding box center [44, 142] width 37 height 9
click at [26, 138] on select "Select Service Product Membership Package Voucher Prepaid Gift Card" at bounding box center [44, 142] width 37 height 9
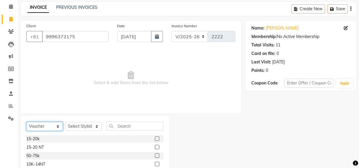
scroll to position [41, 0]
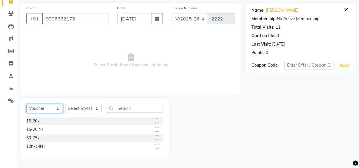
click at [47, 108] on select "Select Service Product Membership Package Voucher Prepaid Gift Card" at bounding box center [44, 108] width 37 height 9
select select "P"
click at [26, 104] on select "Select Service Product Membership Package Voucher Prepaid Gift Card" at bounding box center [44, 108] width 37 height 9
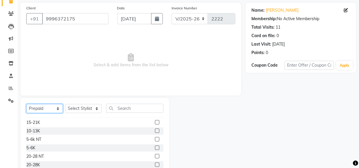
scroll to position [64, 0]
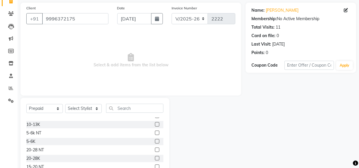
click at [155, 140] on label at bounding box center [157, 141] width 4 height 4
click at [155, 140] on input "checkbox" at bounding box center [157, 142] width 4 height 4
click at [155, 141] on label at bounding box center [157, 141] width 4 height 4
click at [155, 141] on input "checkbox" at bounding box center [157, 142] width 4 height 4
click at [155, 142] on label at bounding box center [157, 141] width 4 height 4
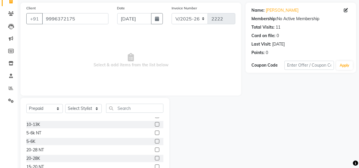
click at [155, 142] on input "checkbox" at bounding box center [157, 142] width 4 height 4
checkbox input "false"
click at [54, 141] on div "5-6K" at bounding box center [94, 141] width 137 height 7
click at [79, 109] on select "Select Stylist [PERSON_NAME] [PERSON_NAME] House Sale Jyoti [PERSON_NAME] [PERS…" at bounding box center [83, 108] width 37 height 9
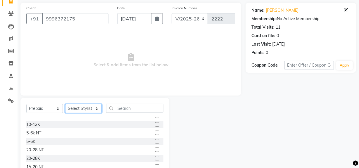
select select "61498"
click at [65, 104] on select "Select Stylist [PERSON_NAME] [PERSON_NAME] House Sale Jyoti [PERSON_NAME] [PERS…" at bounding box center [83, 108] width 37 height 9
click at [155, 140] on label at bounding box center [157, 141] width 4 height 4
click at [155, 140] on input "checkbox" at bounding box center [157, 142] width 4 height 4
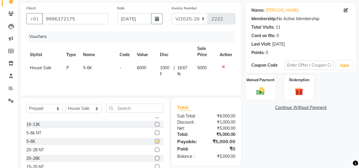
checkbox input "false"
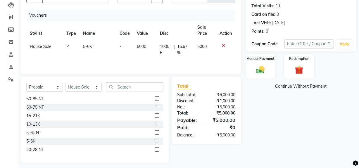
scroll to position [66, 0]
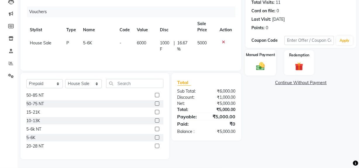
click at [258, 67] on img at bounding box center [261, 66] width 14 height 10
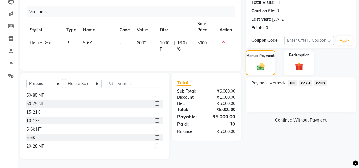
click at [305, 83] on span "CASH" at bounding box center [306, 83] width 13 height 7
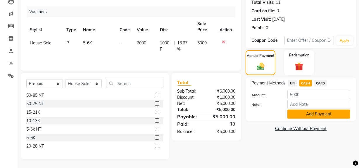
click at [302, 114] on button "Add Payment" at bounding box center [319, 114] width 63 height 9
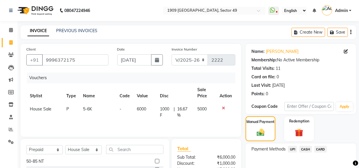
scroll to position [58, 0]
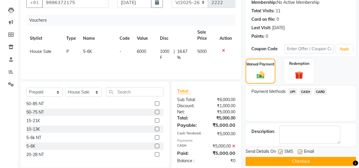
click at [297, 164] on button "Checkout" at bounding box center [301, 161] width 111 height 9
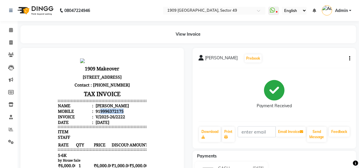
drag, startPoint x: 96, startPoint y: 110, endPoint x: 122, endPoint y: 114, distance: 26.3
click at [121, 114] on li "Mobile : 919996372175" at bounding box center [102, 111] width 88 height 6
copy div "9996372175"
click at [10, 41] on icon at bounding box center [10, 42] width 3 height 4
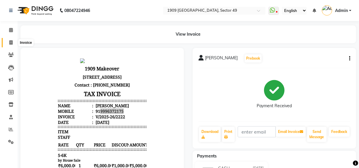
select select "6923"
select select "service"
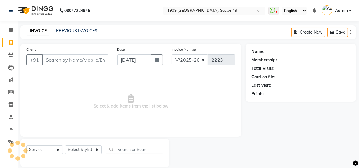
scroll to position [8, 0]
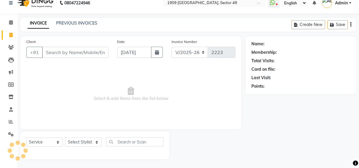
click at [70, 49] on input "Client" at bounding box center [75, 52] width 66 height 11
type input "9996372175"
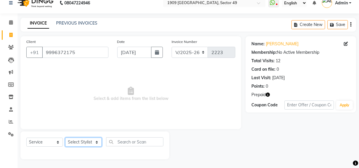
click at [81, 143] on select "Select Stylist [PERSON_NAME] [PERSON_NAME] House Sale Jyoti [PERSON_NAME] [PERS…" at bounding box center [83, 142] width 37 height 9
select select "61498"
click at [65, 138] on select "Select Stylist [PERSON_NAME] [PERSON_NAME] House Sale Jyoti [PERSON_NAME] [PERS…" at bounding box center [83, 142] width 37 height 9
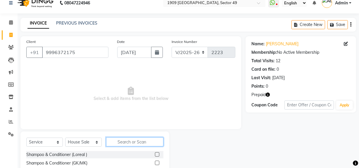
click at [119, 144] on input "text" at bounding box center [134, 142] width 57 height 9
type input "blo"
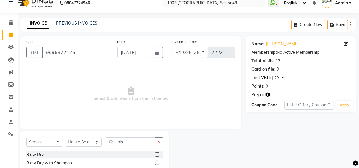
click at [157, 153] on label at bounding box center [157, 154] width 4 height 4
click at [157, 153] on input "checkbox" at bounding box center [157, 155] width 4 height 4
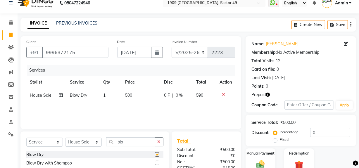
checkbox input "false"
click at [159, 142] on icon "button" at bounding box center [159, 142] width 3 height 4
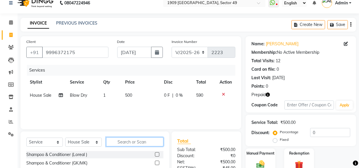
click at [134, 142] on input "text" at bounding box center [134, 142] width 57 height 9
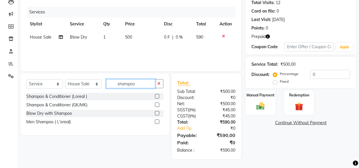
type input "shampoo"
click at [156, 104] on label at bounding box center [157, 105] width 4 height 4
click at [156, 104] on input "checkbox" at bounding box center [157, 105] width 4 height 4
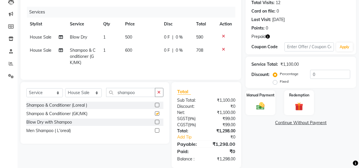
checkbox input "false"
click at [158, 107] on label at bounding box center [157, 105] width 4 height 4
click at [158, 107] on input "checkbox" at bounding box center [157, 106] width 4 height 4
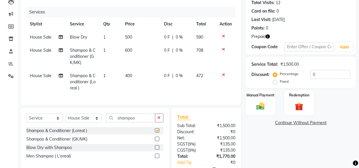
checkbox input "false"
click at [224, 49] on icon at bounding box center [223, 49] width 3 height 4
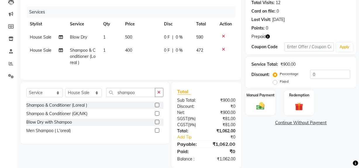
click at [223, 35] on icon at bounding box center [223, 36] width 3 height 4
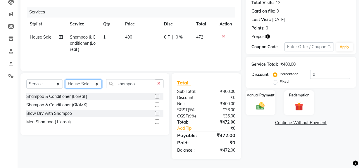
click at [75, 84] on select "Select Stylist [PERSON_NAME] [PERSON_NAME] House Sale Jyoti [PERSON_NAME] [PERS…" at bounding box center [83, 84] width 37 height 9
select select "57113"
click at [65, 80] on select "Select Stylist [PERSON_NAME] [PERSON_NAME] House Sale Jyoti [PERSON_NAME] [PERS…" at bounding box center [83, 84] width 37 height 9
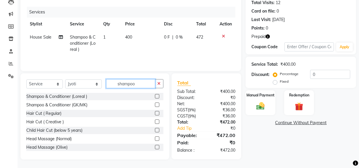
drag, startPoint x: 137, startPoint y: 83, endPoint x: 98, endPoint y: 92, distance: 40.0
click at [98, 92] on div "Select Service Product Membership Package Voucher Prepaid Gift Card Select Styl…" at bounding box center [94, 86] width 137 height 14
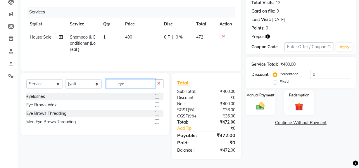
type input "eye"
click at [157, 112] on label at bounding box center [157, 113] width 4 height 4
click at [157, 112] on input "checkbox" at bounding box center [157, 114] width 4 height 4
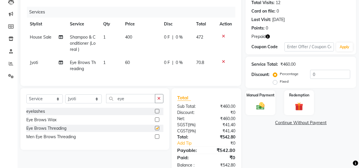
checkbox input "false"
drag, startPoint x: 132, startPoint y: 105, endPoint x: 101, endPoint y: 111, distance: 32.3
click at [101, 108] on div "Select Service Product Membership Package Voucher Prepaid Gift Card Select Styl…" at bounding box center [94, 101] width 137 height 14
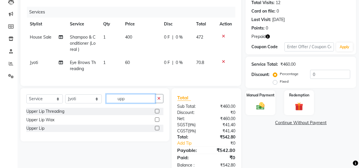
type input "upp"
click at [158, 114] on label at bounding box center [157, 111] width 4 height 4
click at [158, 114] on input "checkbox" at bounding box center [157, 112] width 4 height 4
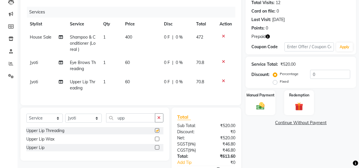
checkbox input "false"
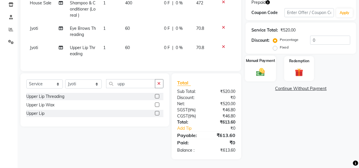
click at [256, 71] on img at bounding box center [261, 72] width 14 height 10
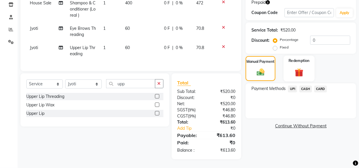
click at [303, 67] on img at bounding box center [299, 72] width 14 height 11
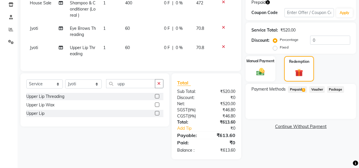
click at [297, 86] on span "Prepaid 1" at bounding box center [297, 89] width 19 height 7
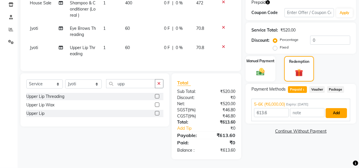
click at [340, 108] on button "Add" at bounding box center [336, 113] width 21 height 10
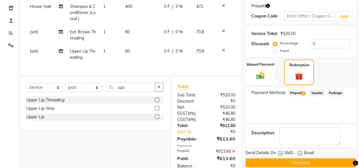
scroll to position [111, 0]
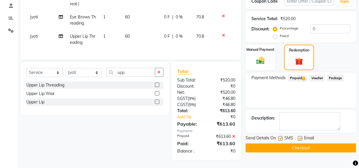
click at [298, 150] on button "Checkout" at bounding box center [301, 148] width 111 height 9
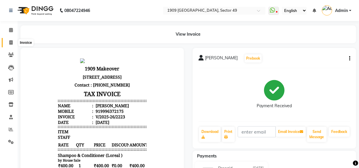
click at [13, 41] on span at bounding box center [11, 43] width 10 height 7
select select "service"
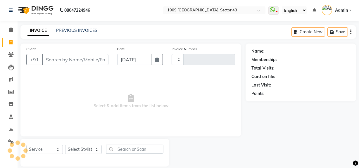
type input "2224"
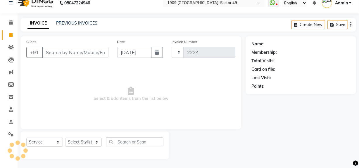
select select "6923"
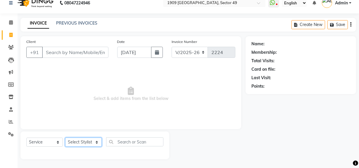
click at [84, 142] on select "Select Stylist [PERSON_NAME] [PERSON_NAME] House Sale Jyoti [PERSON_NAME] [PERS…" at bounding box center [83, 142] width 37 height 9
click at [65, 138] on select "Select Stylist [PERSON_NAME] [PERSON_NAME] House Sale Jyoti [PERSON_NAME] [PERS…" at bounding box center [83, 142] width 37 height 9
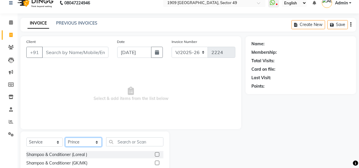
click at [82, 140] on select "Select Stylist [PERSON_NAME] [PERSON_NAME] House Sale Jyoti [PERSON_NAME] [PERS…" at bounding box center [83, 142] width 37 height 9
select select "57119"
click at [65, 138] on select "Select Stylist [PERSON_NAME] [PERSON_NAME] House Sale Jyoti [PERSON_NAME] [PERS…" at bounding box center [83, 142] width 37 height 9
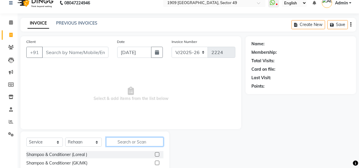
click at [126, 144] on input "text" at bounding box center [134, 142] width 57 height 9
type input "bear"
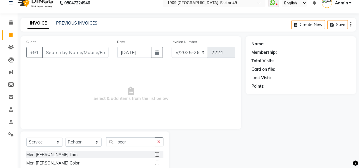
click at [155, 156] on label at bounding box center [157, 154] width 4 height 4
click at [155, 156] on input "checkbox" at bounding box center [157, 155] width 4 height 4
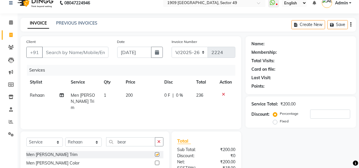
checkbox input "false"
click at [159, 144] on icon "button" at bounding box center [159, 142] width 3 height 4
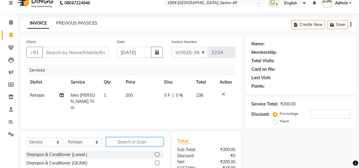
click at [146, 143] on input "text" at bounding box center [134, 142] width 57 height 9
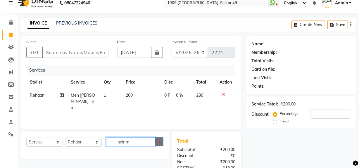
type input "hair m"
click at [160, 140] on icon "button" at bounding box center [159, 142] width 3 height 4
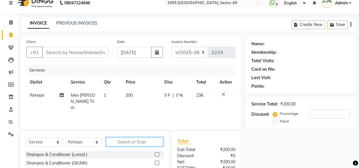
click at [131, 140] on input "text" at bounding box center [134, 142] width 57 height 9
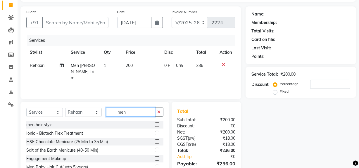
drag, startPoint x: 133, startPoint y: 115, endPoint x: 88, endPoint y: 128, distance: 46.7
click at [88, 128] on div "Select Service Product Membership Package Voucher Prepaid Gift Card Select Styl…" at bounding box center [94, 145] width 149 height 86
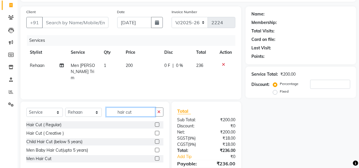
type input "hair cut"
click at [158, 159] on label at bounding box center [157, 159] width 4 height 4
click at [158, 159] on input "checkbox" at bounding box center [157, 159] width 4 height 4
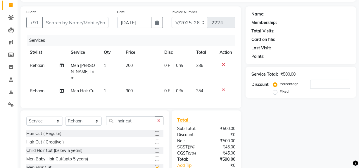
checkbox input "false"
click at [157, 118] on button "button" at bounding box center [159, 120] width 8 height 9
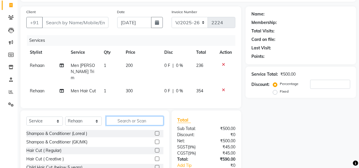
click at [131, 119] on input "text" at bounding box center [134, 120] width 57 height 9
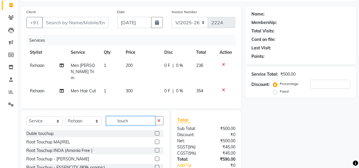
scroll to position [68, 0]
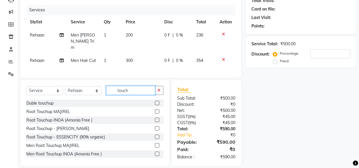
type input "touch"
click at [155, 152] on label at bounding box center [157, 154] width 4 height 4
click at [155, 152] on input "checkbox" at bounding box center [157, 154] width 4 height 4
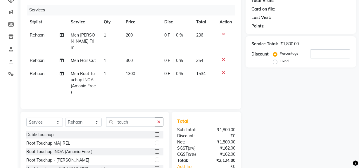
checkbox input "false"
click at [159, 120] on icon "button" at bounding box center [159, 122] width 3 height 4
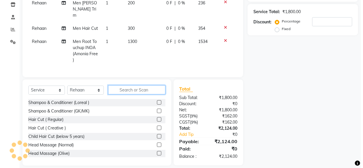
scroll to position [0, 0]
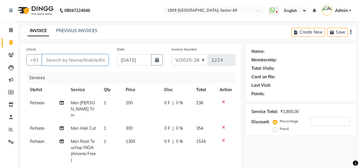
click at [69, 59] on input "Client" at bounding box center [75, 59] width 66 height 11
type input "9"
type input "0"
type input "98991800191"
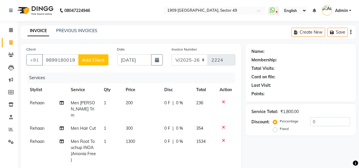
click at [95, 60] on span "Add Client" at bounding box center [93, 60] width 23 height 6
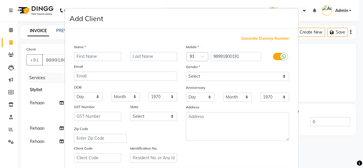
click at [95, 59] on input "text" at bounding box center [97, 56] width 47 height 9
type input "[PERSON_NAME]"
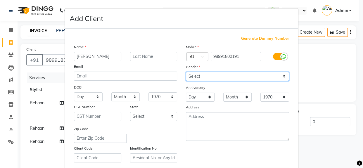
click at [196, 73] on select "Select [DEMOGRAPHIC_DATA] [DEMOGRAPHIC_DATA] Other Prefer Not To Say" at bounding box center [237, 76] width 103 height 9
select select "[DEMOGRAPHIC_DATA]"
click at [186, 72] on select "Select [DEMOGRAPHIC_DATA] [DEMOGRAPHIC_DATA] Other Prefer Not To Say" at bounding box center [237, 76] width 103 height 9
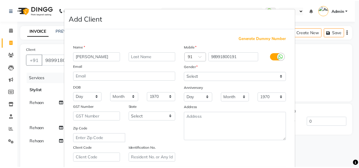
scroll to position [103, 0]
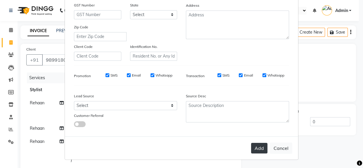
click at [254, 149] on button "Add" at bounding box center [259, 148] width 16 height 11
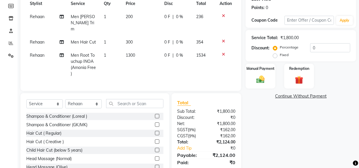
scroll to position [88, 0]
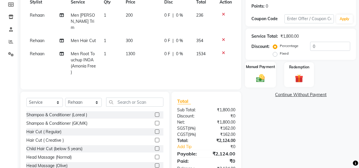
click at [259, 77] on img at bounding box center [261, 78] width 14 height 10
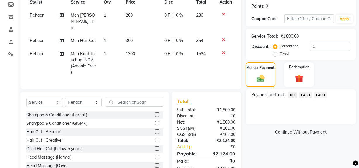
click at [291, 96] on span "UPI" at bounding box center [292, 95] width 9 height 7
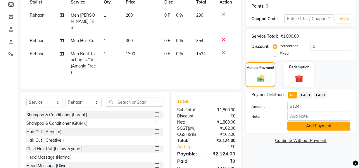
click at [312, 127] on button "Add Payment" at bounding box center [319, 126] width 63 height 9
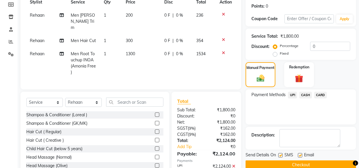
click at [286, 167] on button "Checkout" at bounding box center [301, 165] width 111 height 9
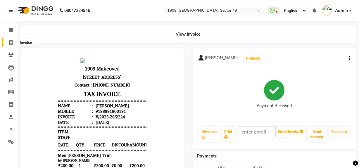
click at [11, 42] on icon at bounding box center [10, 42] width 3 height 4
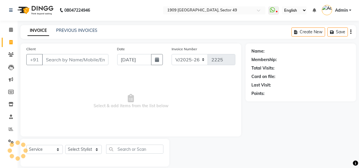
scroll to position [8, 0]
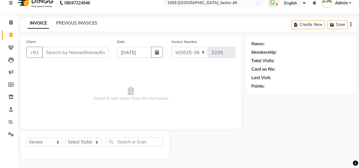
click at [73, 23] on link "PREVIOUS INVOICES" at bounding box center [76, 22] width 41 height 5
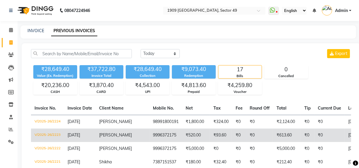
click at [43, 135] on td "V/2025-26/2223" at bounding box center [47, 135] width 33 height 13
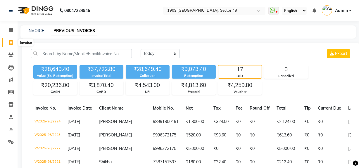
click at [12, 42] on icon at bounding box center [10, 42] width 3 height 4
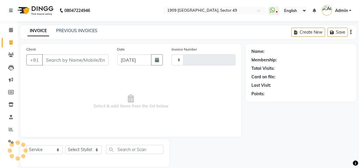
scroll to position [8, 0]
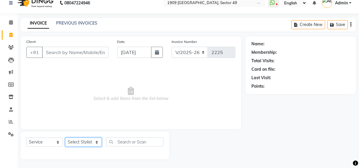
click at [81, 143] on select "Select Stylist [PERSON_NAME] [PERSON_NAME] House Sale Jyoti [PERSON_NAME] [PERS…" at bounding box center [83, 142] width 37 height 9
drag, startPoint x: 53, startPoint y: 44, endPoint x: 53, endPoint y: 47, distance: 3.2
click at [53, 44] on div "Client +91" at bounding box center [67, 51] width 91 height 24
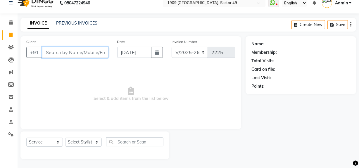
click at [52, 52] on input "Client" at bounding box center [75, 52] width 66 height 11
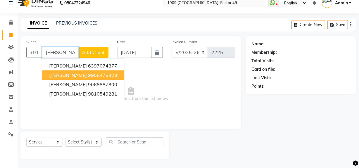
click at [88, 76] on ngb-highlight "9958478323" at bounding box center [102, 75] width 29 height 6
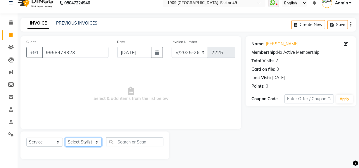
click at [79, 146] on select "Select Stylist [PERSON_NAME] [PERSON_NAME] House Sale Jyoti [PERSON_NAME] [PERS…" at bounding box center [83, 142] width 37 height 9
click at [65, 138] on select "Select Stylist [PERSON_NAME] [PERSON_NAME] House Sale Jyoti [PERSON_NAME] [PERS…" at bounding box center [83, 142] width 37 height 9
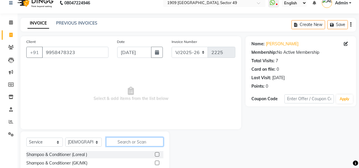
click at [130, 142] on input "text" at bounding box center [134, 142] width 57 height 9
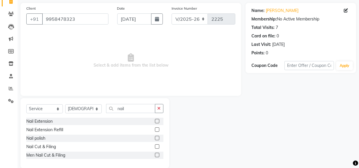
click at [156, 137] on label at bounding box center [157, 138] width 4 height 4
click at [156, 137] on input "checkbox" at bounding box center [157, 139] width 4 height 4
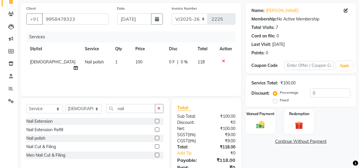
click at [157, 147] on label at bounding box center [157, 147] width 4 height 4
click at [157, 147] on input "checkbox" at bounding box center [157, 147] width 4 height 4
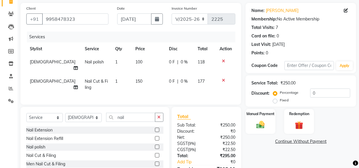
click at [222, 61] on icon at bounding box center [223, 61] width 3 height 4
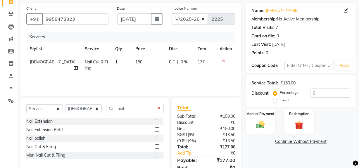
click at [135, 61] on span "150" at bounding box center [138, 61] width 7 height 5
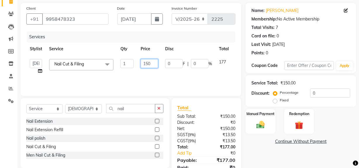
drag, startPoint x: 152, startPoint y: 63, endPoint x: 139, endPoint y: 64, distance: 13.5
click at [139, 64] on td "150" at bounding box center [149, 67] width 25 height 22
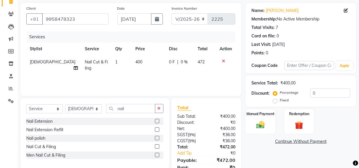
click at [173, 75] on div "Services Stylist Service Qty Price Disc Total Action Umesh Nail Cut & Filing 1 …" at bounding box center [130, 61] width 209 height 59
click at [258, 127] on img at bounding box center [261, 125] width 14 height 10
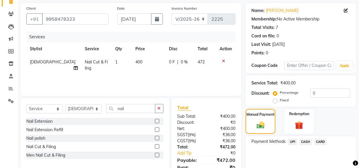
click at [294, 142] on span "UPI" at bounding box center [292, 142] width 9 height 7
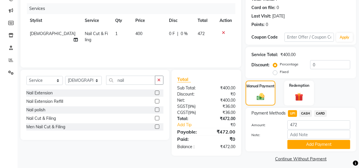
scroll to position [73, 0]
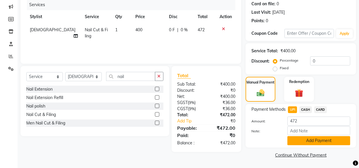
click at [300, 139] on button "Add Payment" at bounding box center [319, 140] width 63 height 9
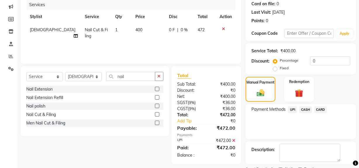
scroll to position [97, 0]
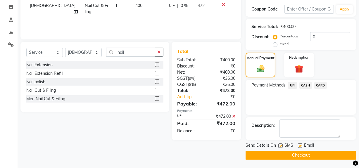
click at [282, 146] on label at bounding box center [281, 146] width 4 height 4
click at [282, 146] on input "checkbox" at bounding box center [281, 146] width 4 height 4
click at [301, 146] on label at bounding box center [300, 146] width 4 height 4
click at [301, 146] on input "checkbox" at bounding box center [300, 146] width 4 height 4
click at [293, 154] on button "Checkout" at bounding box center [301, 155] width 111 height 9
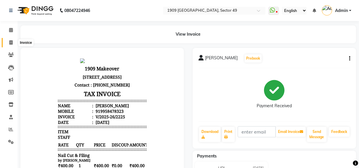
click at [12, 42] on icon at bounding box center [10, 42] width 3 height 4
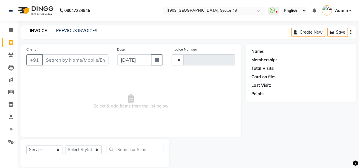
scroll to position [8, 0]
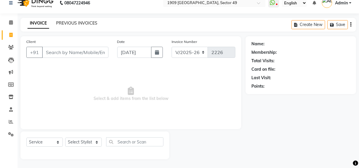
click at [70, 25] on link "PREVIOUS INVOICES" at bounding box center [76, 22] width 41 height 5
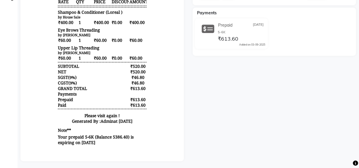
scroll to position [147, 0]
